Goal: Answer question/provide support

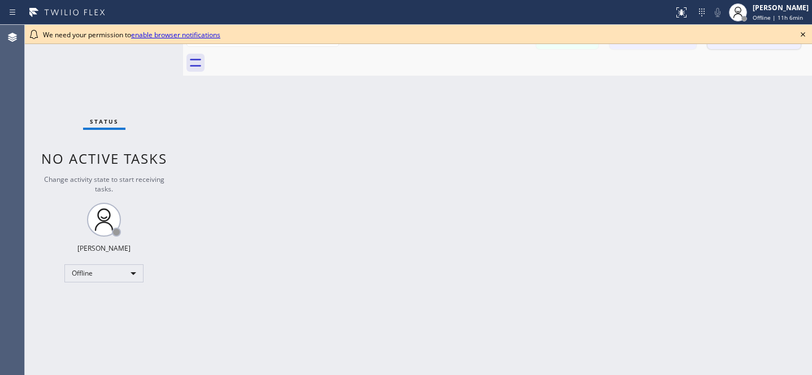
click at [802, 32] on icon at bounding box center [803, 35] width 14 height 14
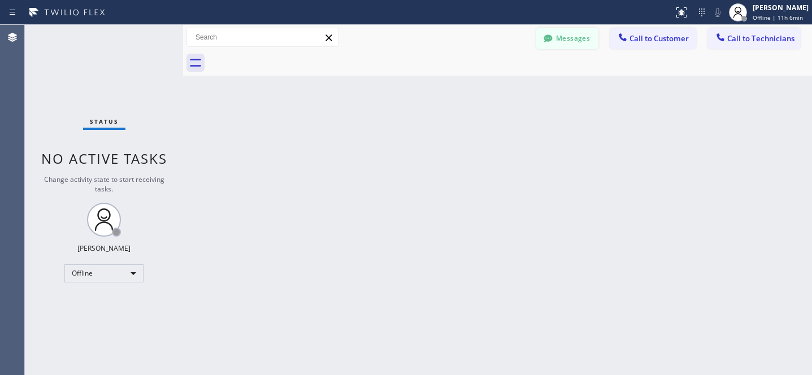
click at [558, 39] on button "Messages" at bounding box center [567, 38] width 62 height 21
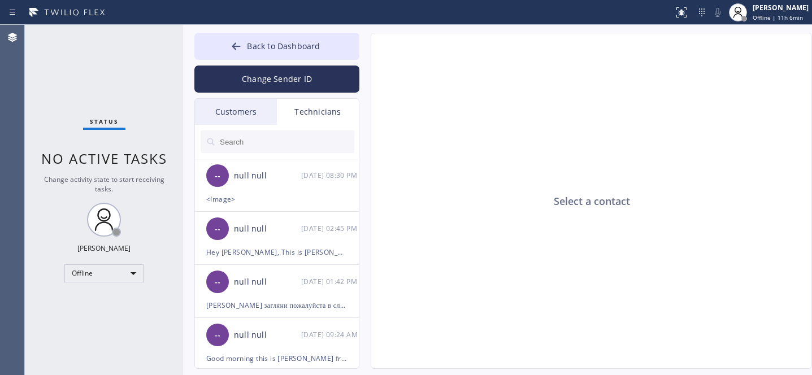
click at [256, 111] on div "Customers" at bounding box center [236, 112] width 82 height 26
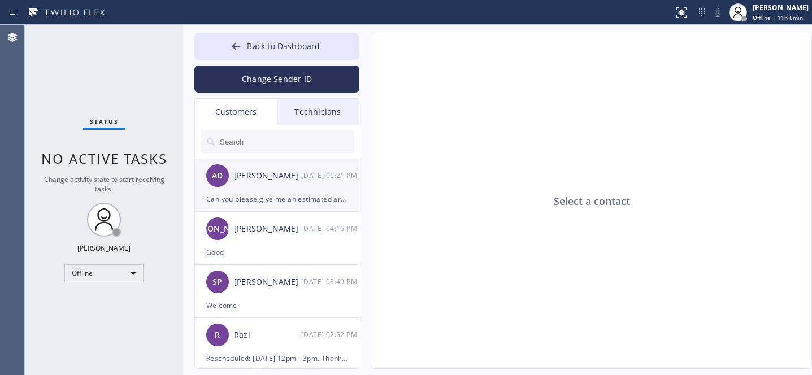
click at [246, 194] on div "Can you please give me an estimated arrival time for the technician?" at bounding box center [276, 199] width 141 height 13
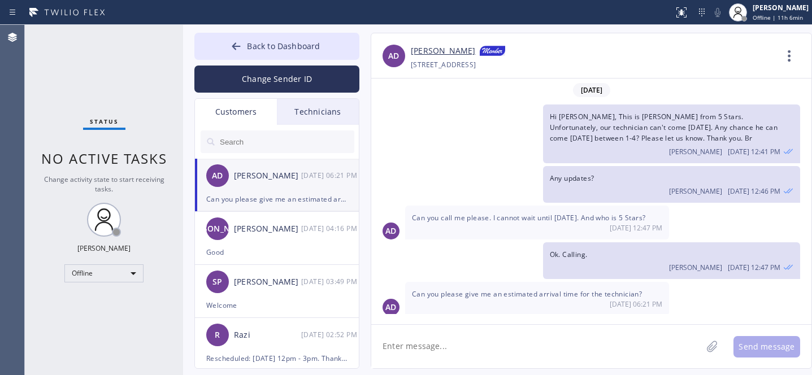
scroll to position [3, 0]
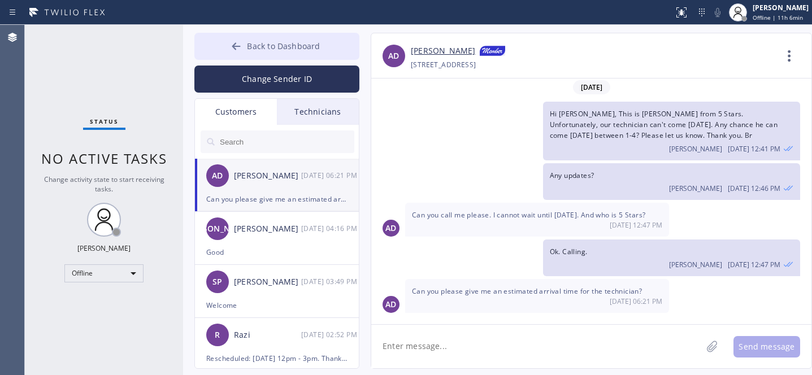
click at [260, 49] on span "Back to Dashboard" at bounding box center [283, 46] width 73 height 11
